Goal: Information Seeking & Learning: Find specific fact

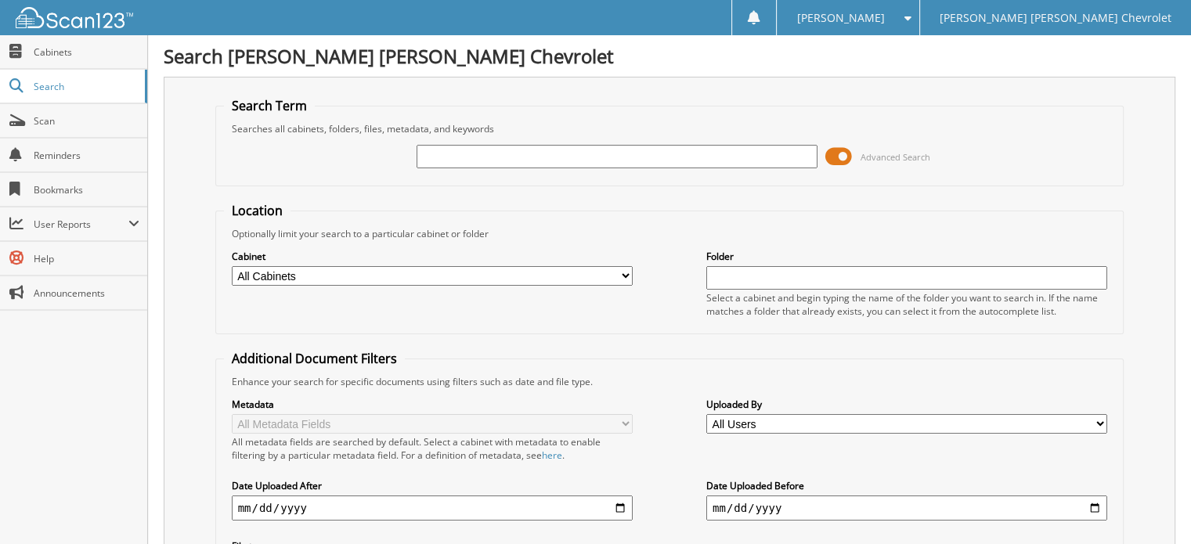
click at [601, 157] on input "text" at bounding box center [617, 156] width 401 height 23
type input "16406"
